Goal: Navigation & Orientation: Find specific page/section

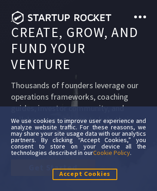
scroll to position [3287, 0]
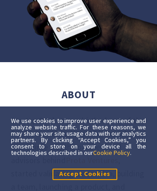
click at [112, 152] on link "Cookie Policy" at bounding box center [111, 152] width 37 height 8
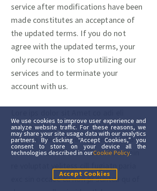
scroll to position [9332, 0]
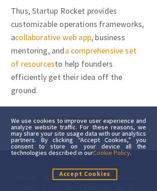
scroll to position [996, 0]
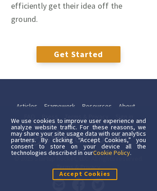
click at [112, 152] on link "Cookie Policy" at bounding box center [111, 152] width 37 height 8
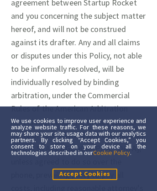
scroll to position [9332, 0]
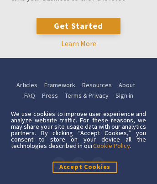
scroll to position [11, 0]
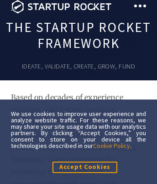
click at [140, 6] on span at bounding box center [140, 6] width 3 height 3
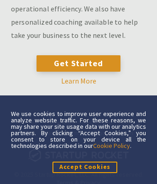
scroll to position [472, 65]
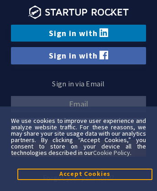
click at [79, 55] on link "Sign in with Facebook" at bounding box center [78, 55] width 135 height 17
